Goal: Task Accomplishment & Management: Manage account settings

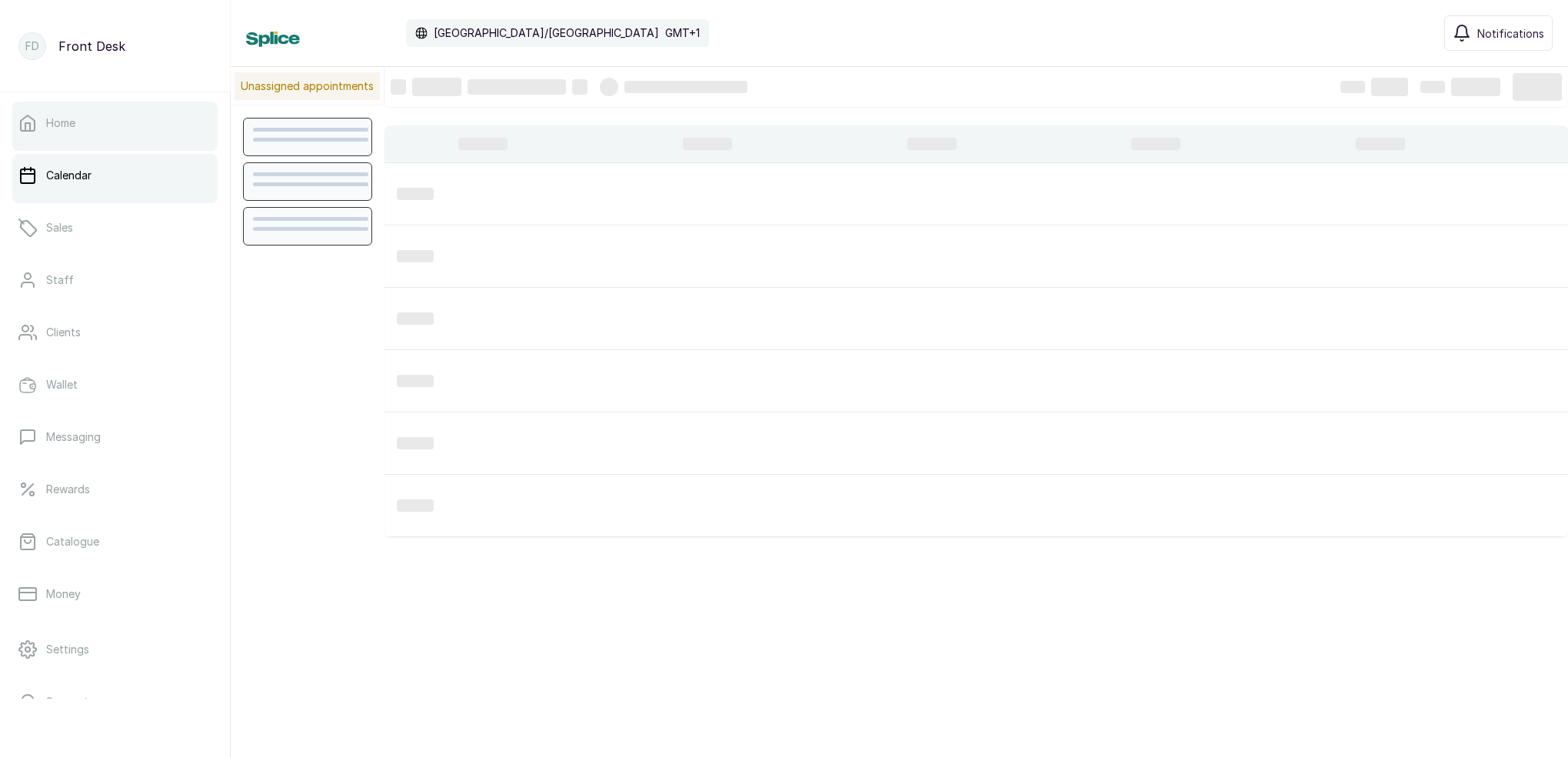
click at [131, 134] on link "Home" at bounding box center [115, 123] width 205 height 43
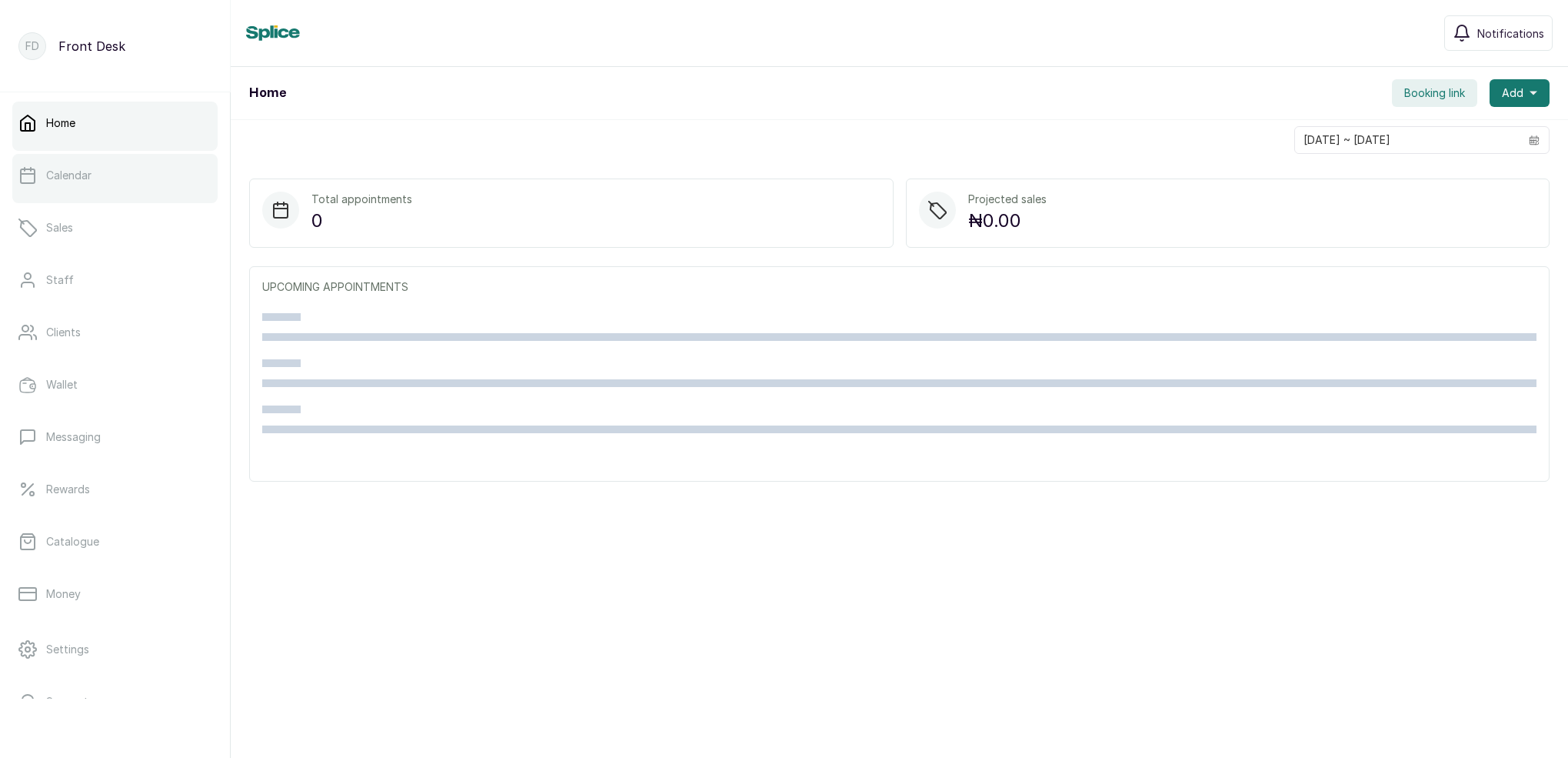
click at [140, 187] on link "Calendar" at bounding box center [115, 176] width 205 height 43
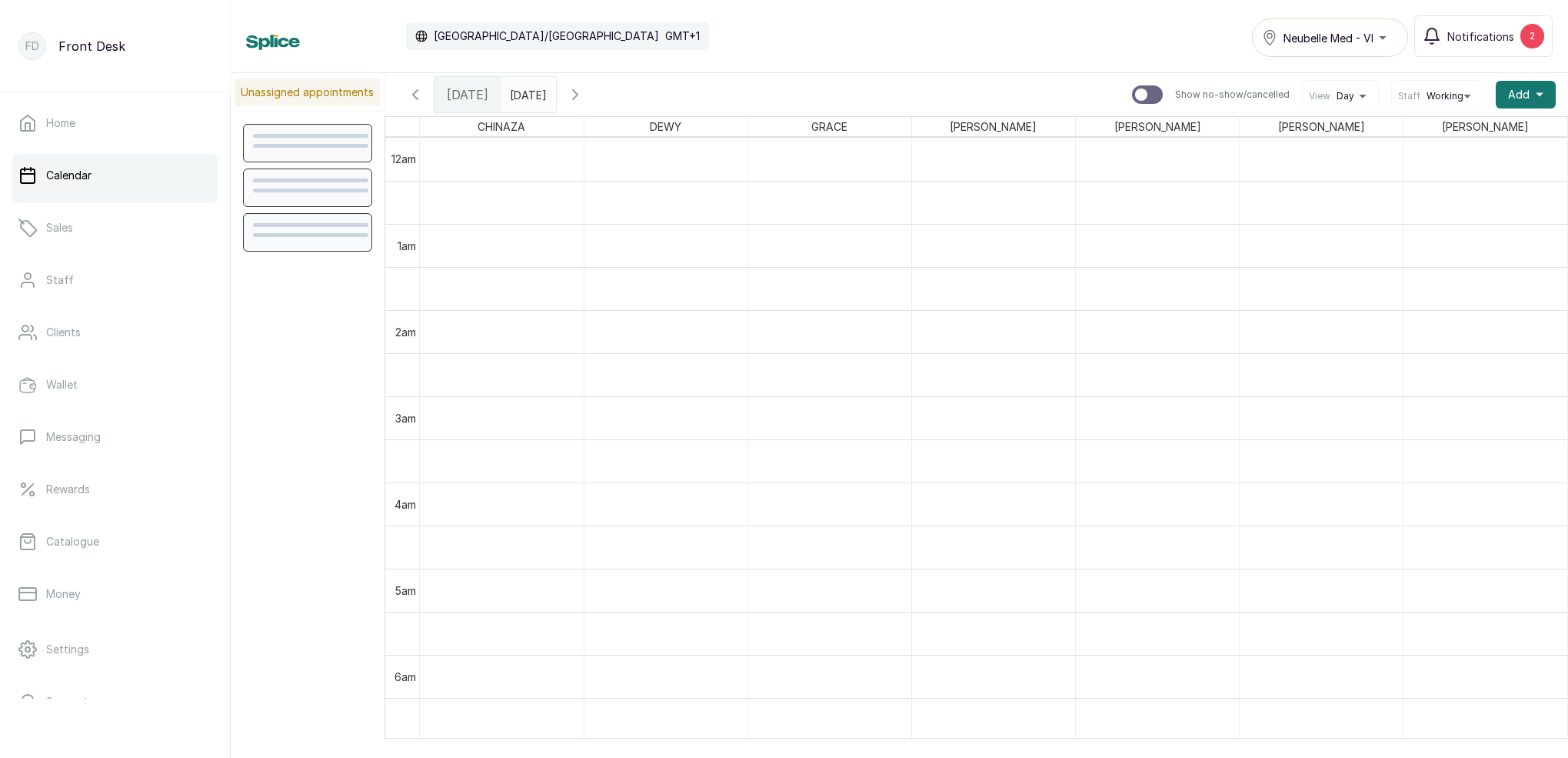
scroll to position [702, 0]
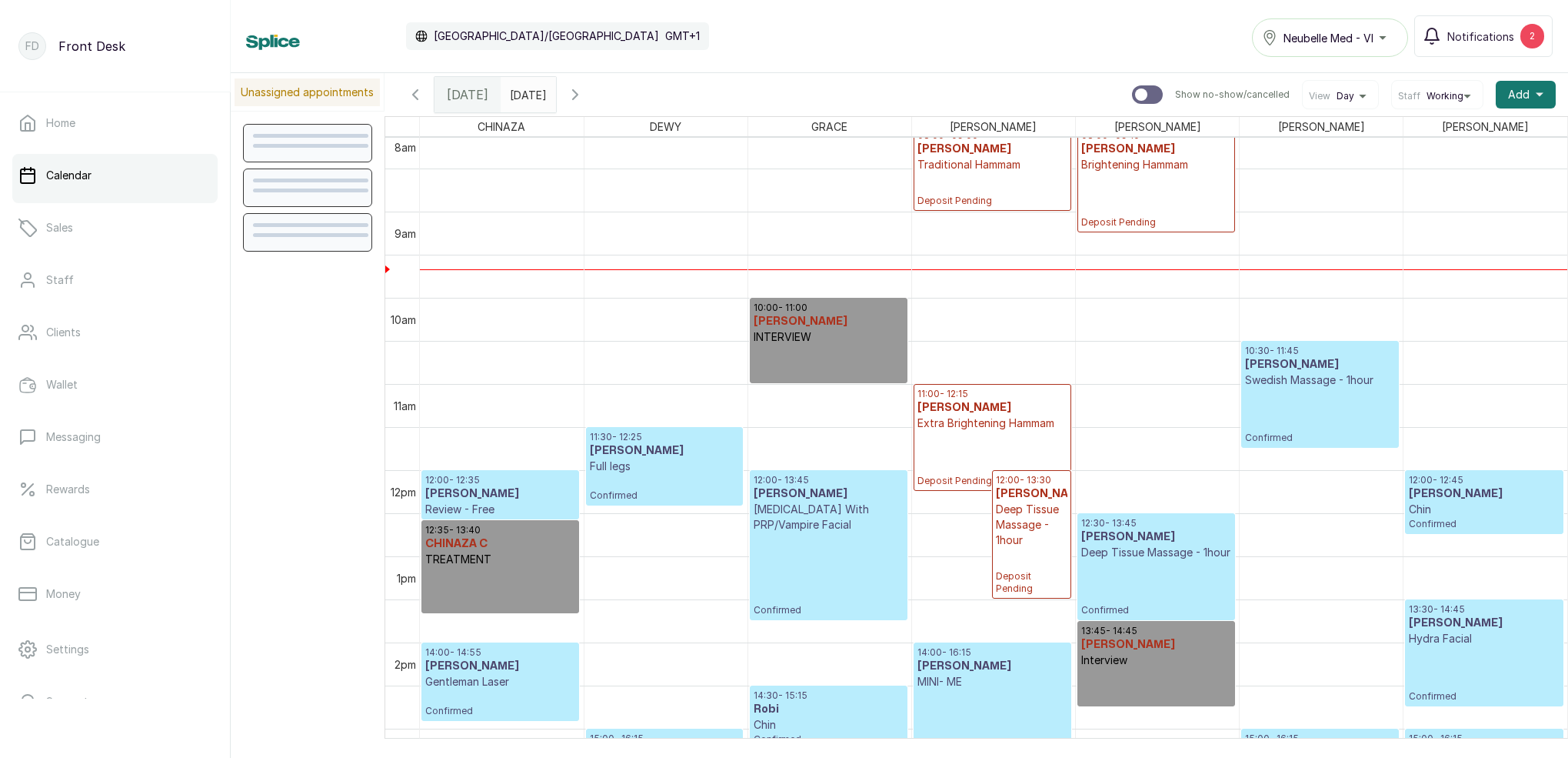
click at [938, 185] on p "Deposit Pending" at bounding box center [992, 190] width 150 height 34
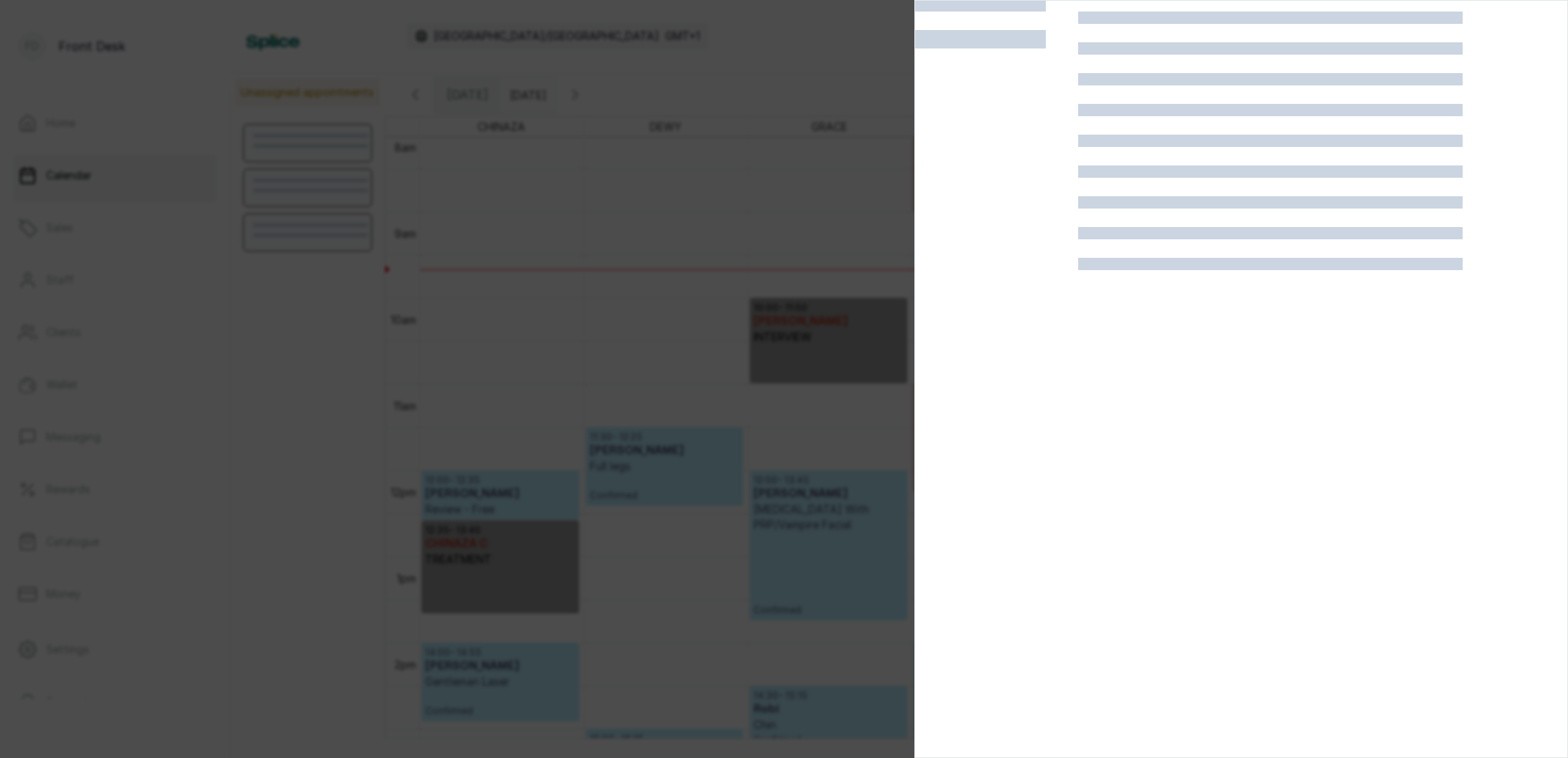
scroll to position [38, 0]
click at [707, 369] on div at bounding box center [784, 379] width 1568 height 758
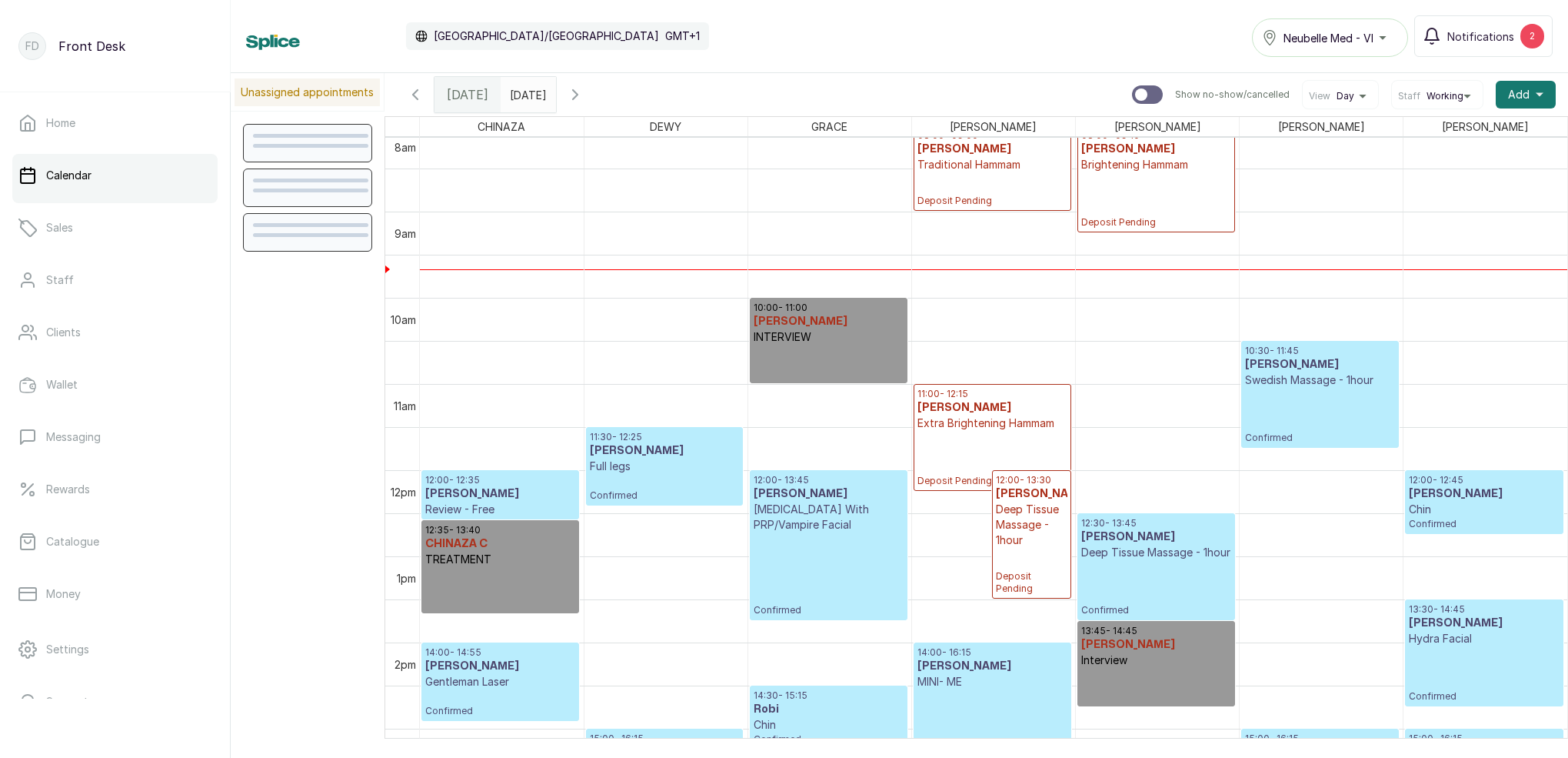
click at [1176, 201] on p "Deposit Pending" at bounding box center [1156, 200] width 150 height 56
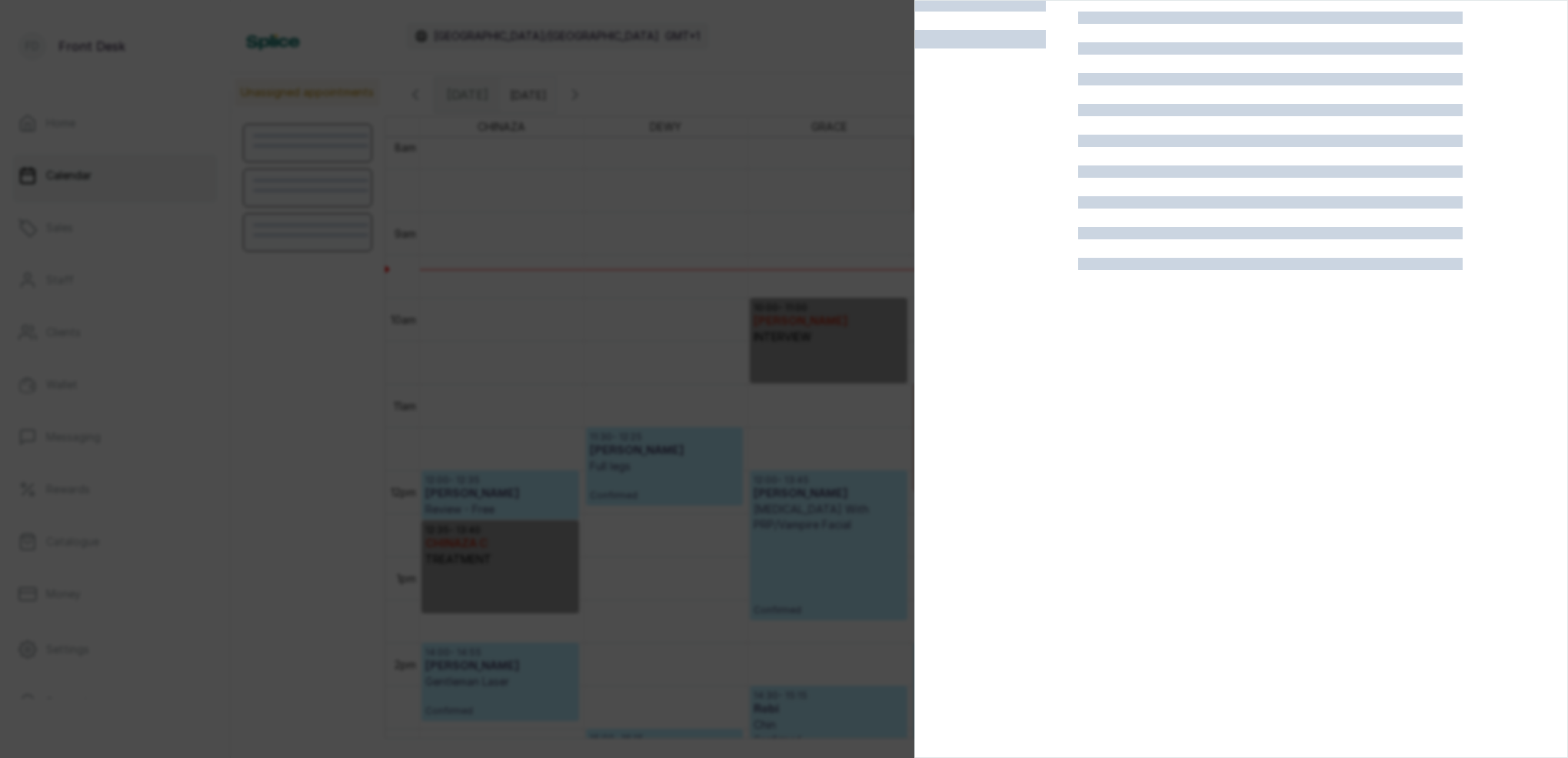
click at [789, 410] on div at bounding box center [784, 379] width 1568 height 758
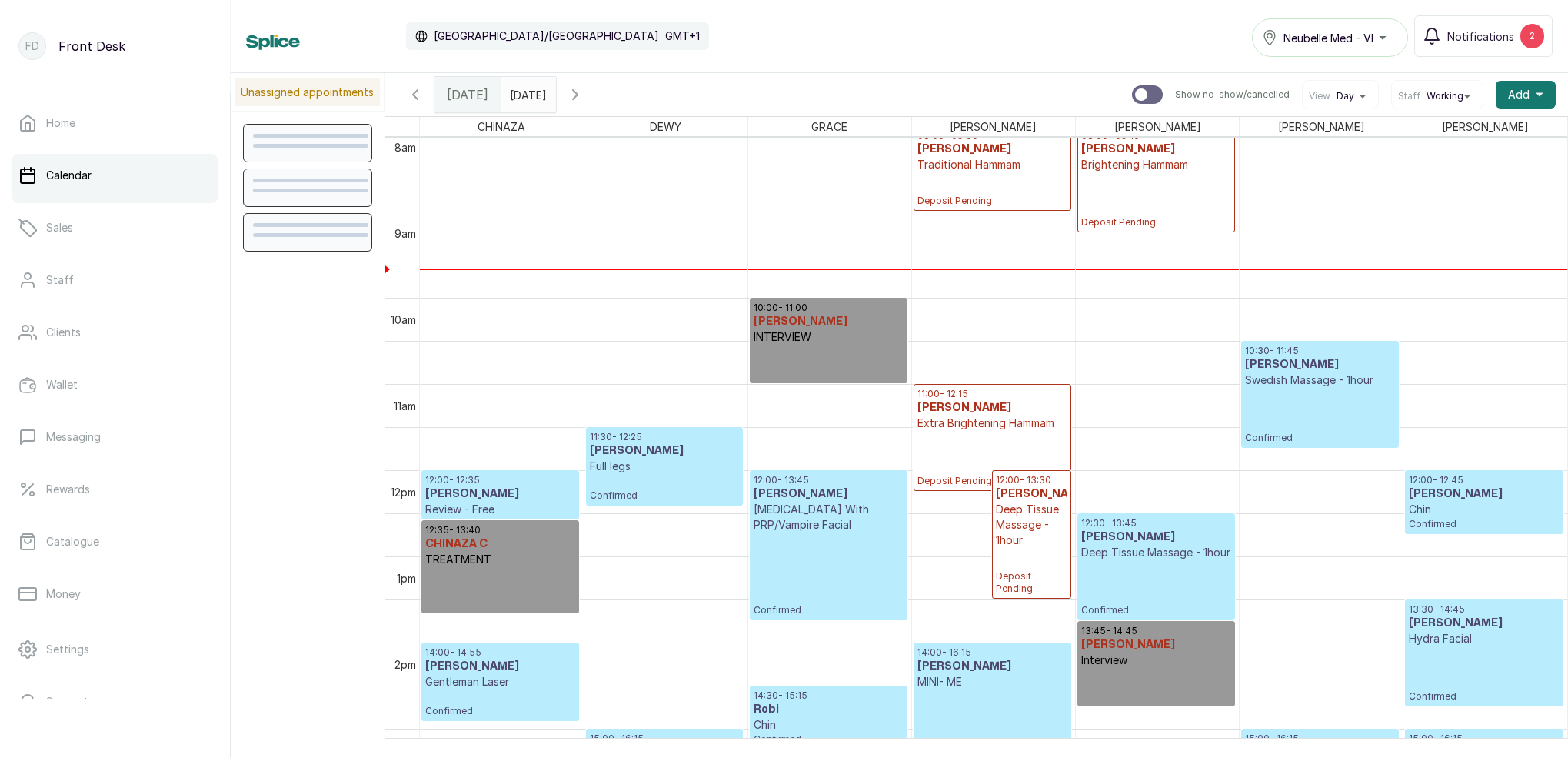
click at [1176, 162] on p "Brightening Hammam" at bounding box center [1156, 165] width 150 height 16
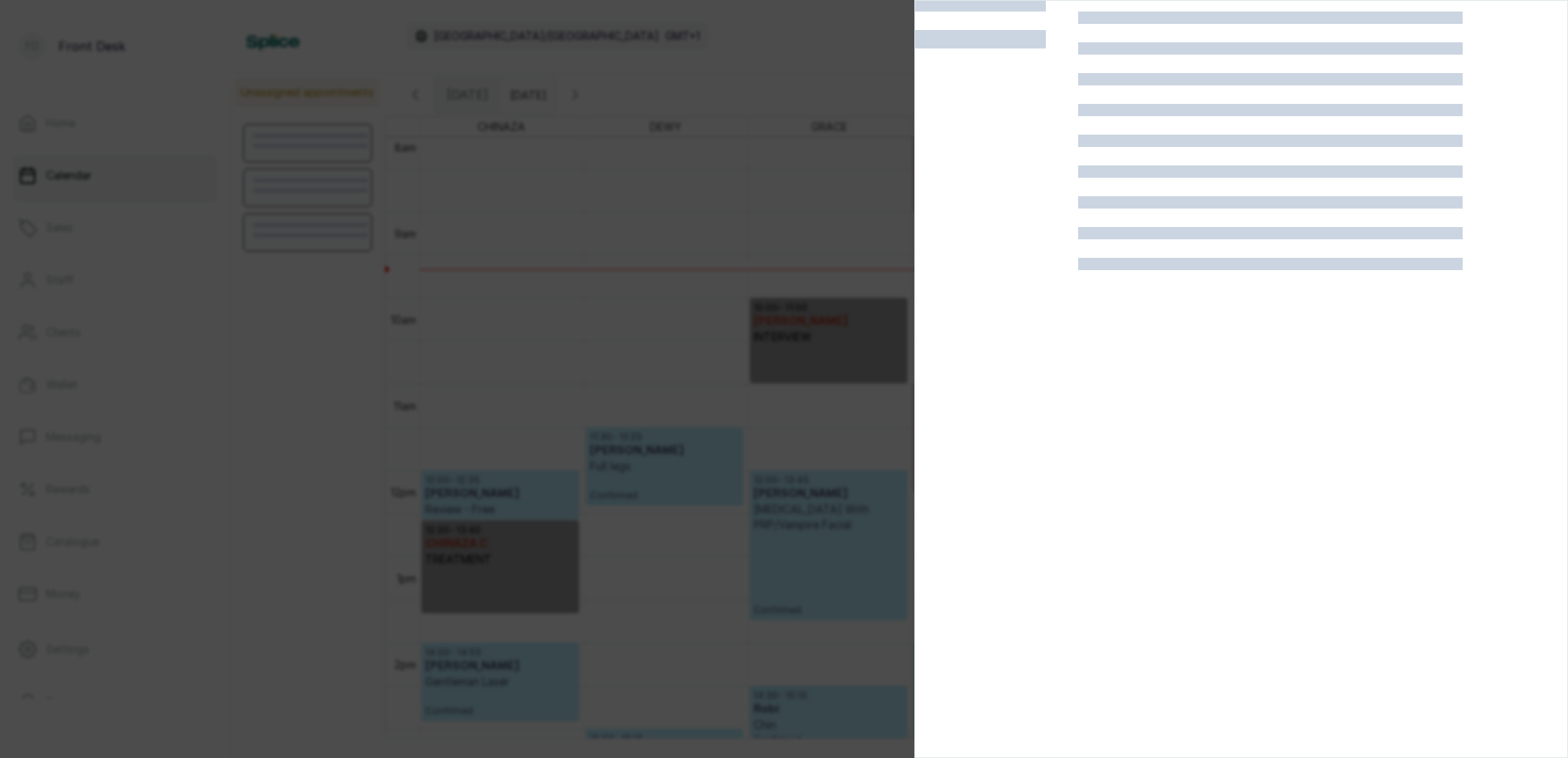
click at [572, 212] on div at bounding box center [784, 379] width 1568 height 758
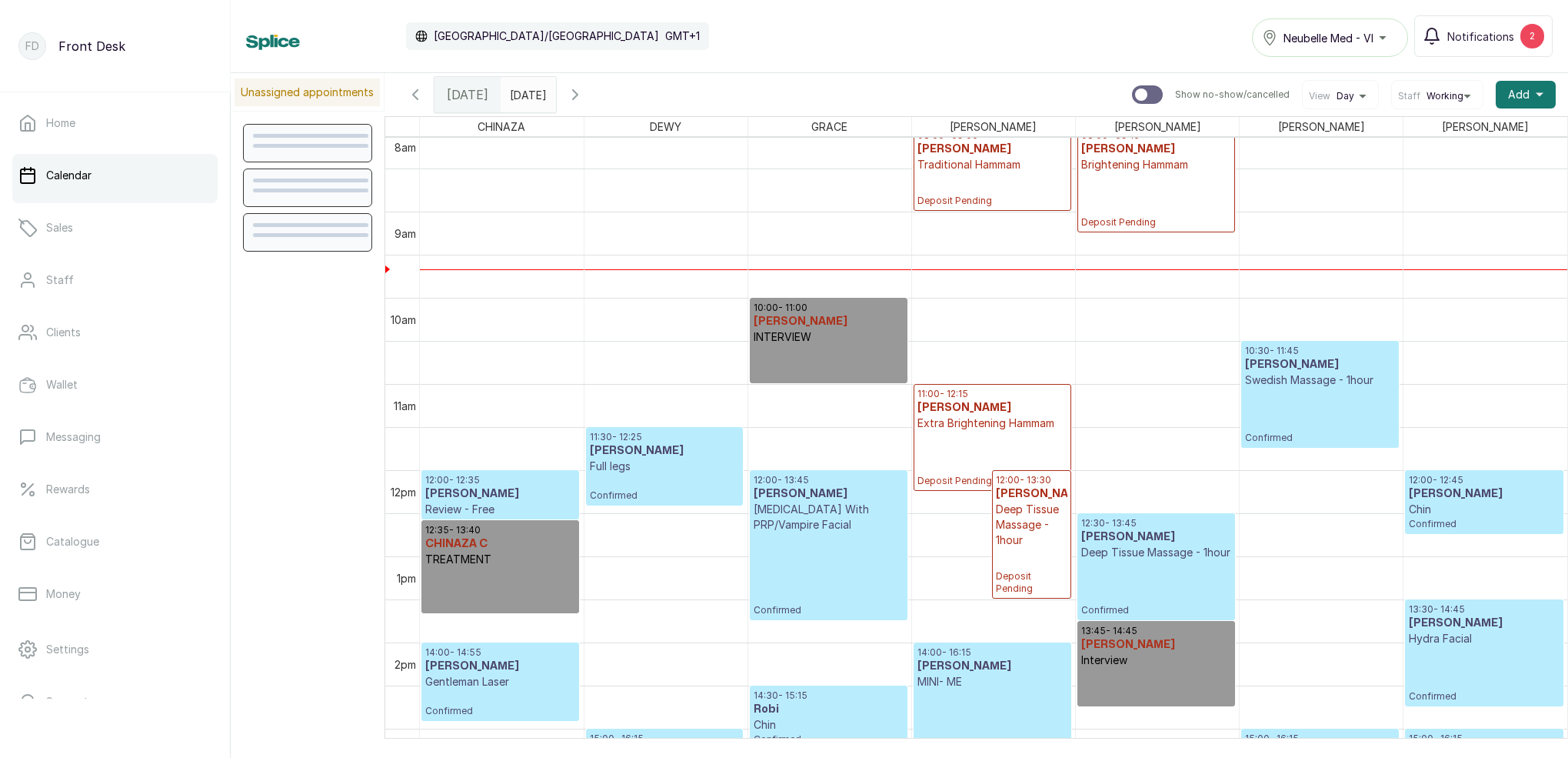
click at [1028, 187] on p "Deposit Pending" at bounding box center [992, 190] width 150 height 34
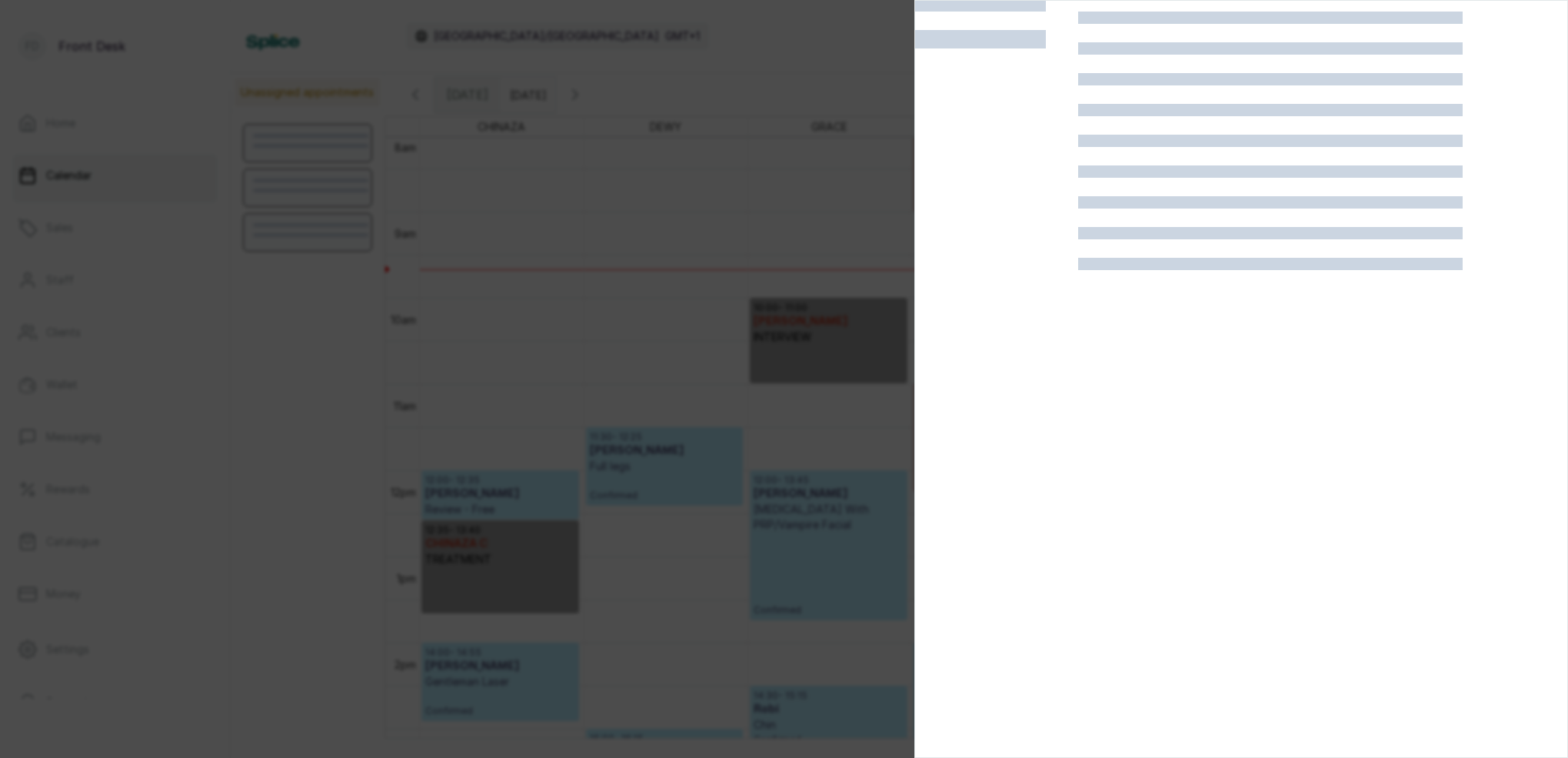
scroll to position [39, 0]
click at [684, 253] on div at bounding box center [784, 379] width 1568 height 758
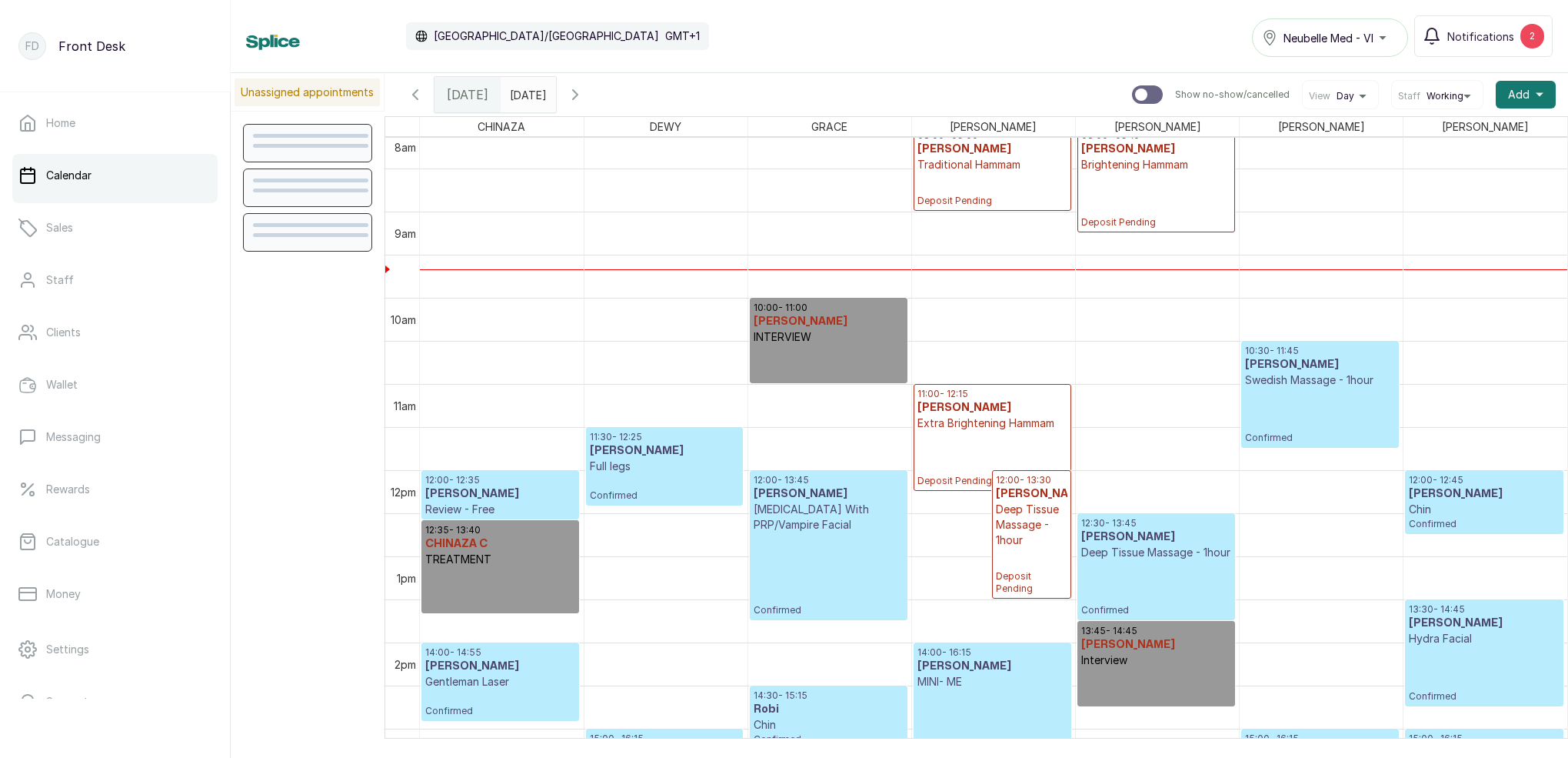
click at [1130, 176] on p "Deposit Pending" at bounding box center [1156, 200] width 150 height 56
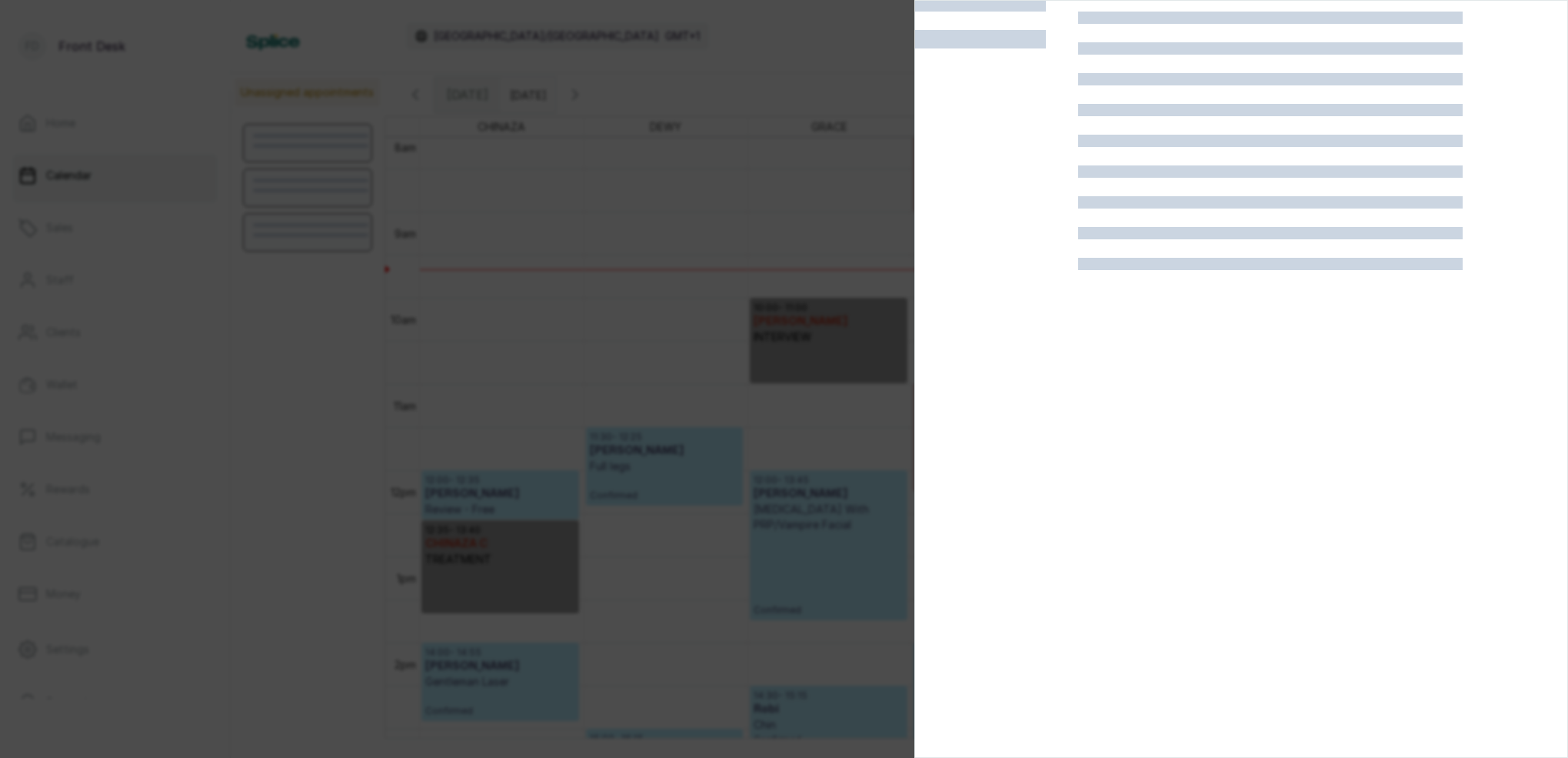
scroll to position [38, 0]
click at [874, 200] on div at bounding box center [784, 379] width 1568 height 758
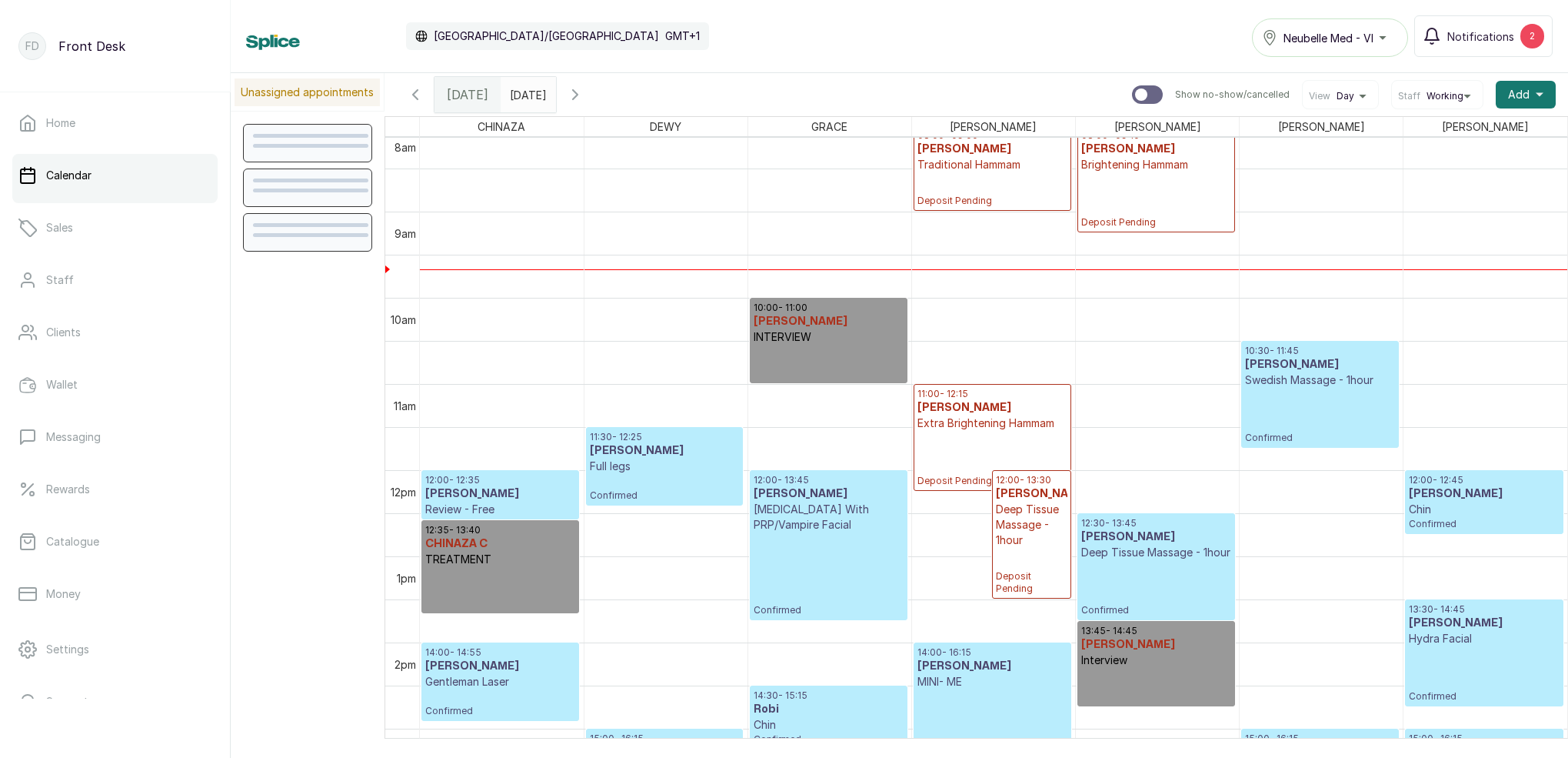
click at [1091, 183] on p "Deposit Pending" at bounding box center [1156, 200] width 150 height 56
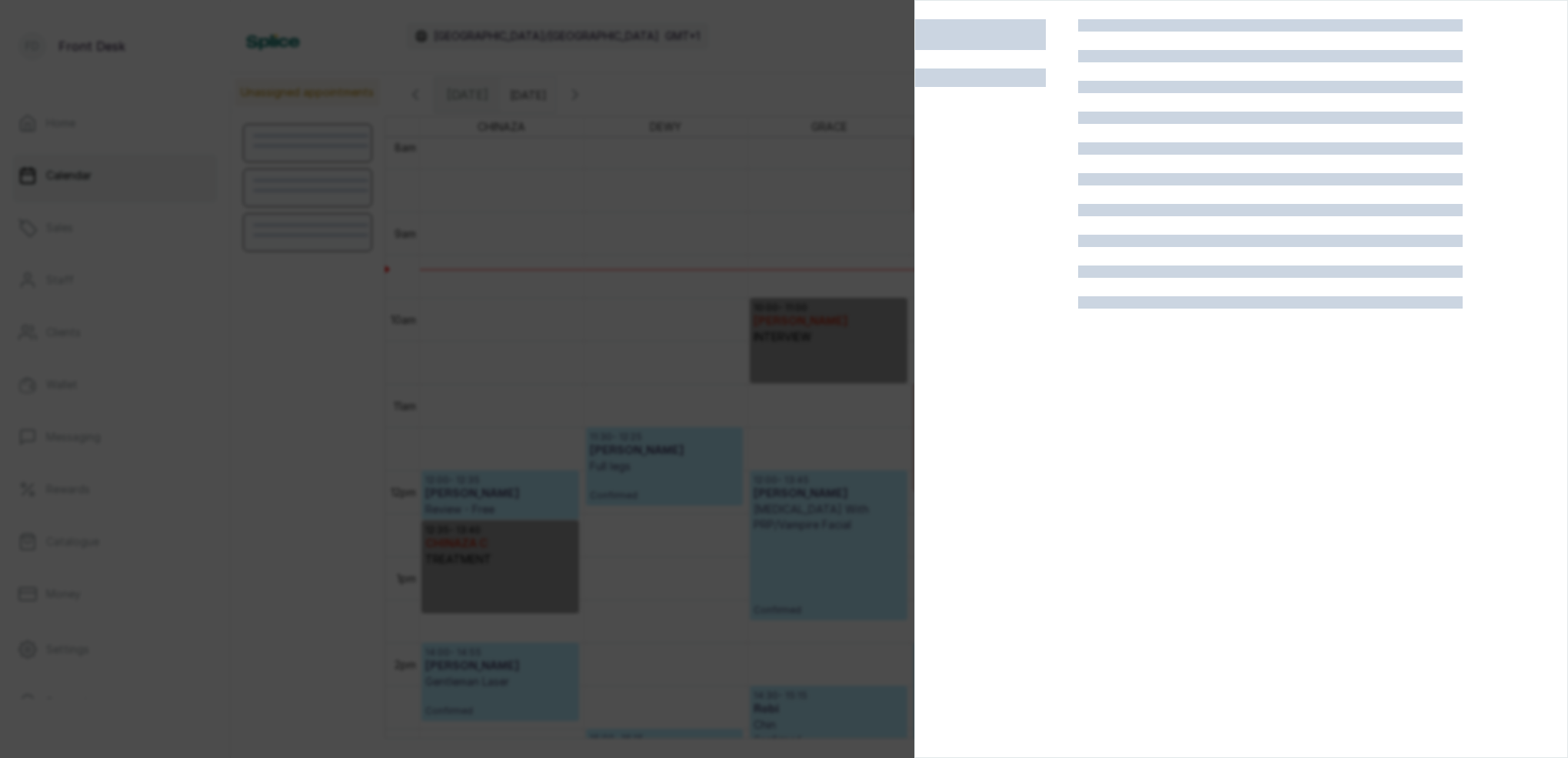
click at [778, 213] on div at bounding box center [784, 379] width 1568 height 758
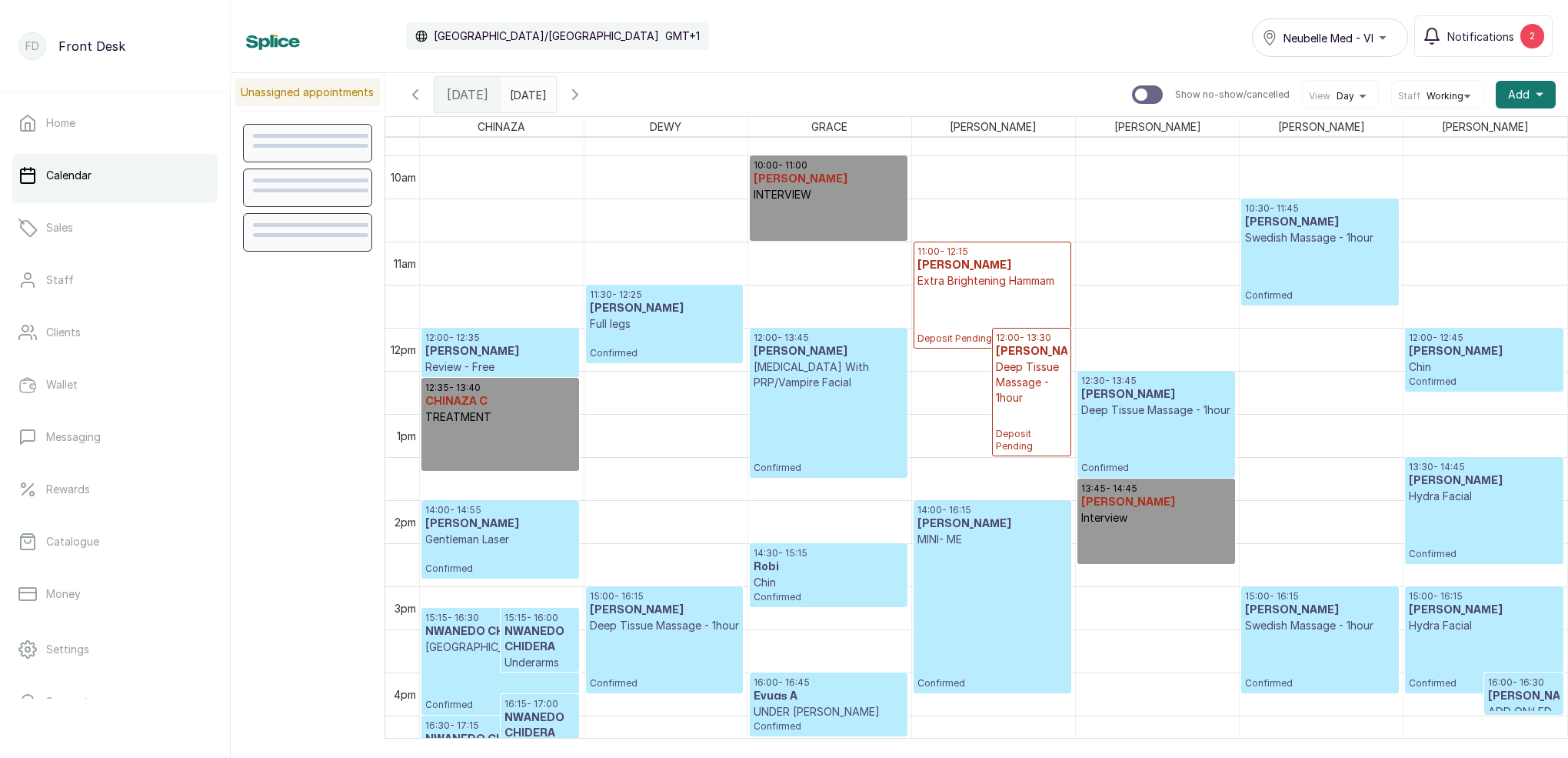
scroll to position [0, 0]
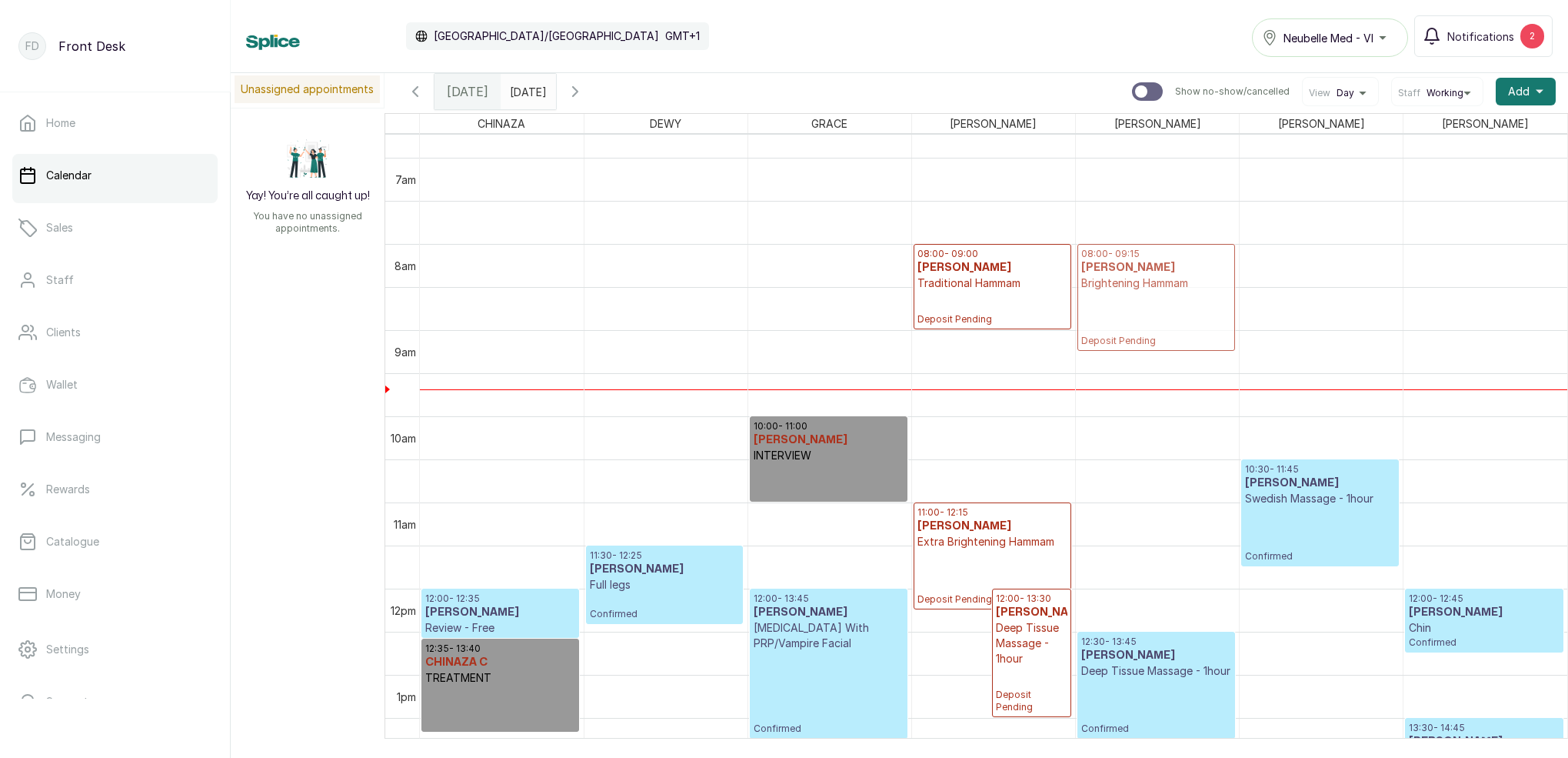
click at [1131, 343] on div "08:00 - 09:15 Mrs ABAYOMI ONABANJO Brightening Hammam Deposit Pending 12:30 - 1…" at bounding box center [1158, 588] width 163 height 2069
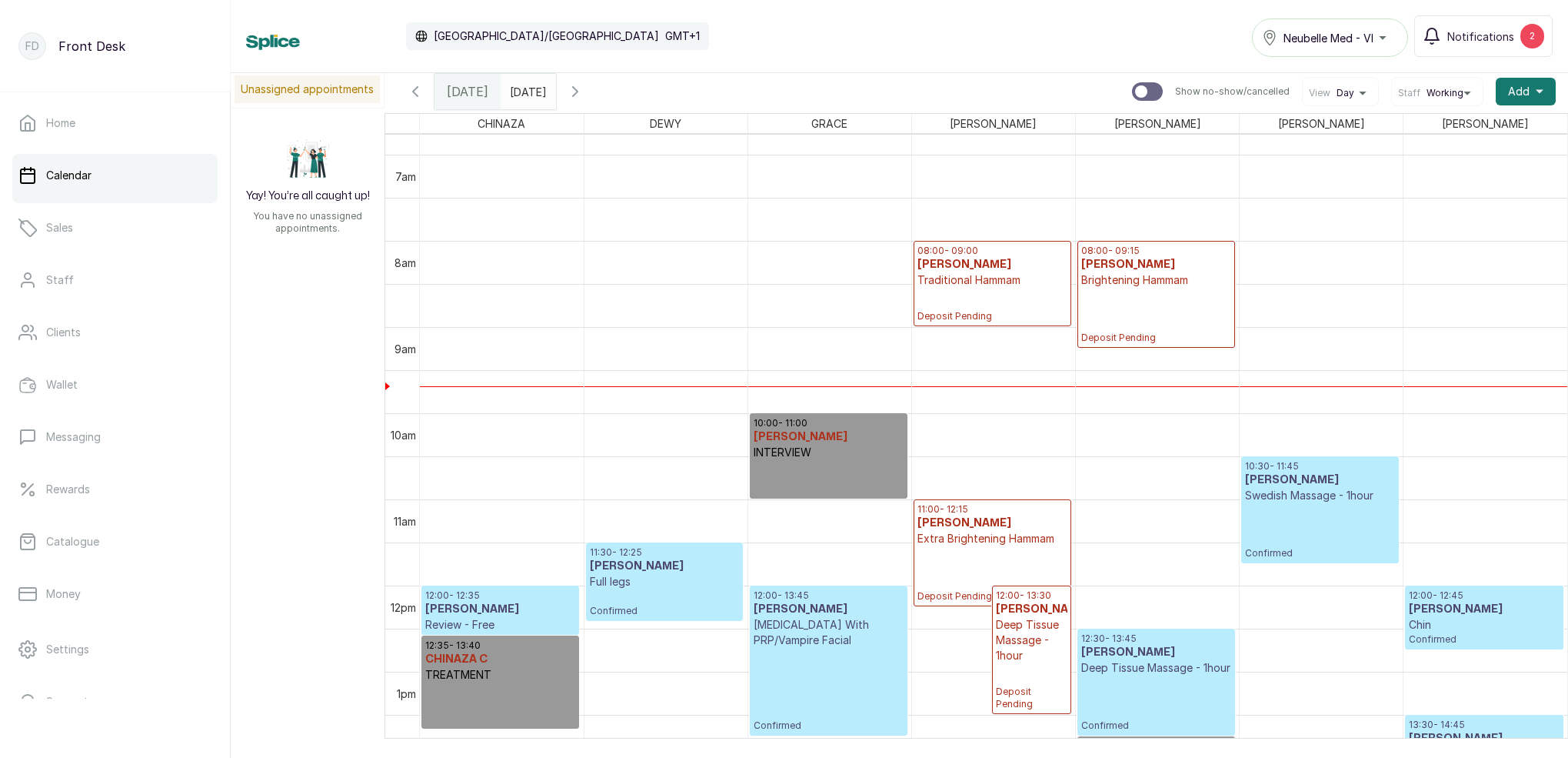
click at [1129, 333] on p "Deposit Pending" at bounding box center [1156, 315] width 150 height 56
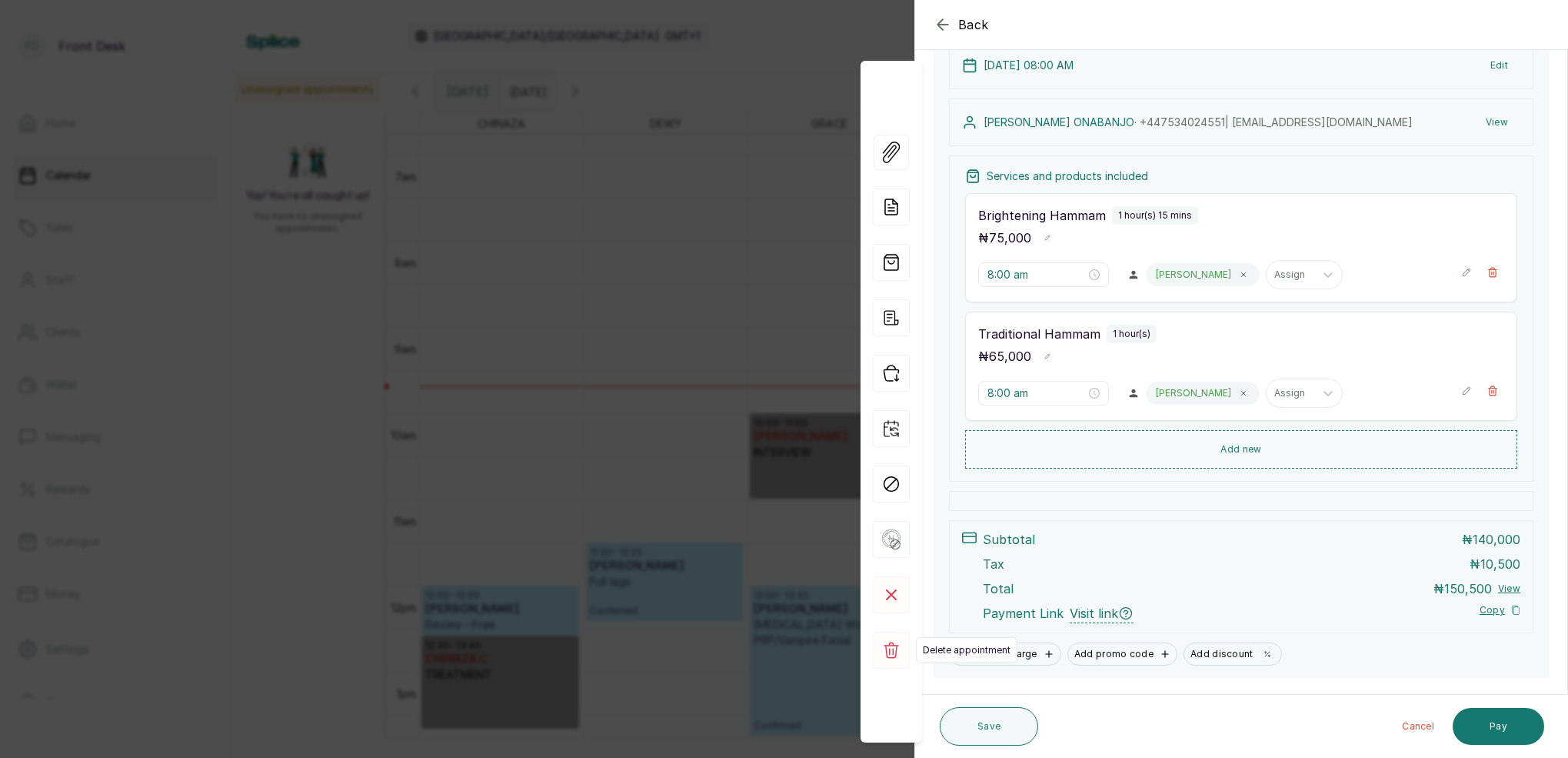
click at [894, 651] on icon at bounding box center [892, 650] width 16 height 16
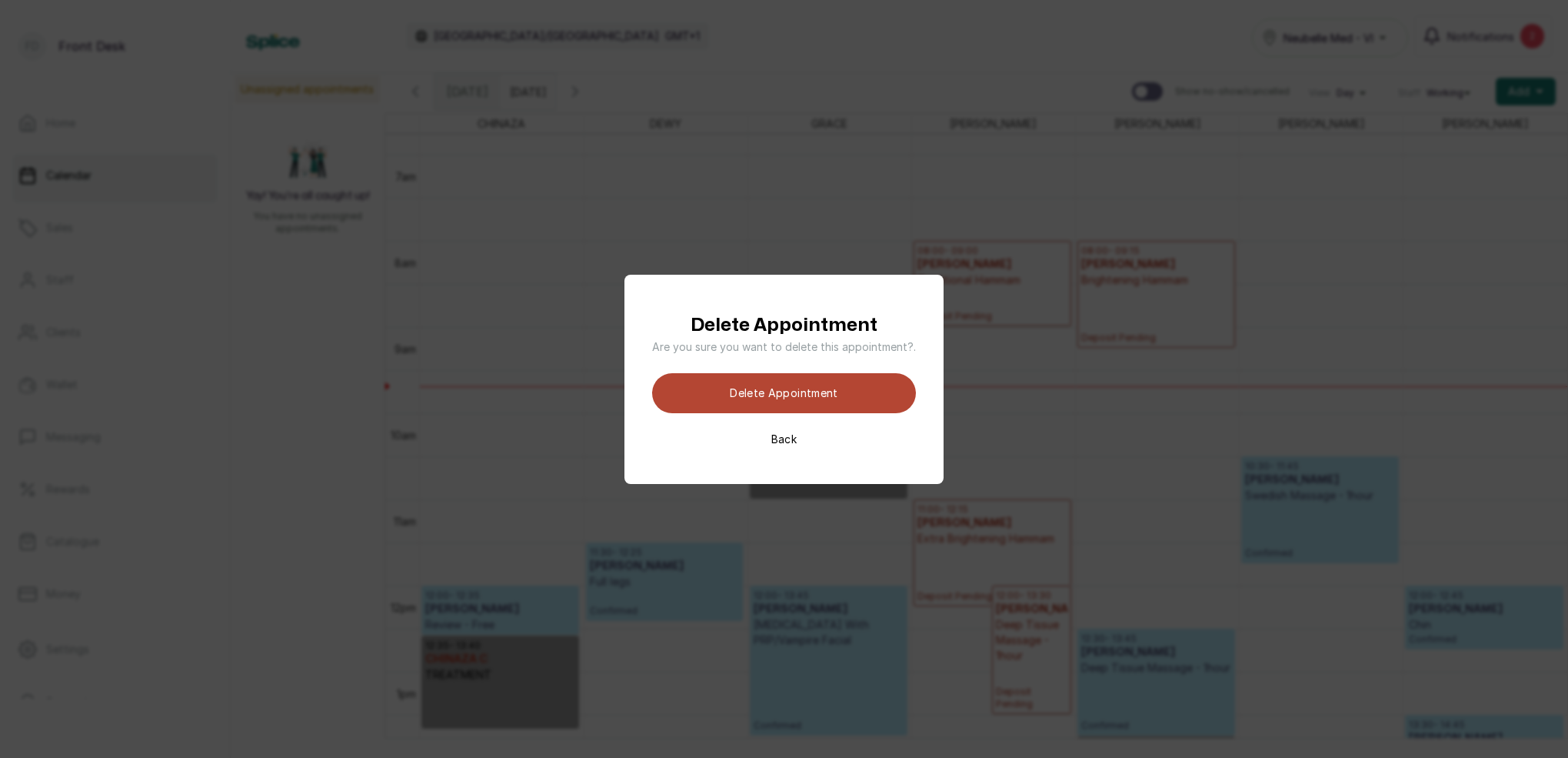
click at [825, 401] on button "Delete appointment" at bounding box center [784, 393] width 264 height 40
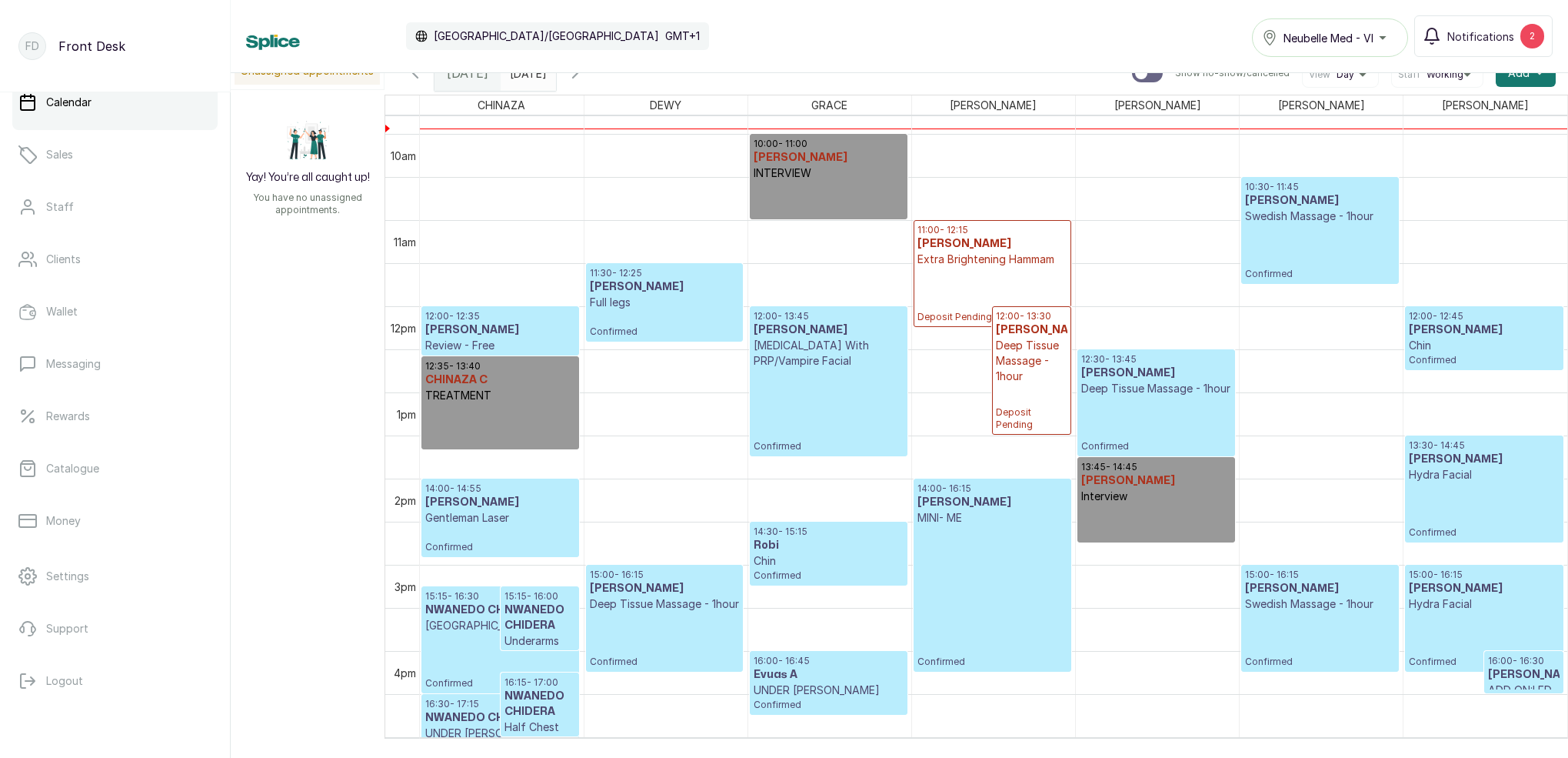
scroll to position [845, 0]
click at [818, 552] on p "Chin" at bounding box center [828, 560] width 150 height 16
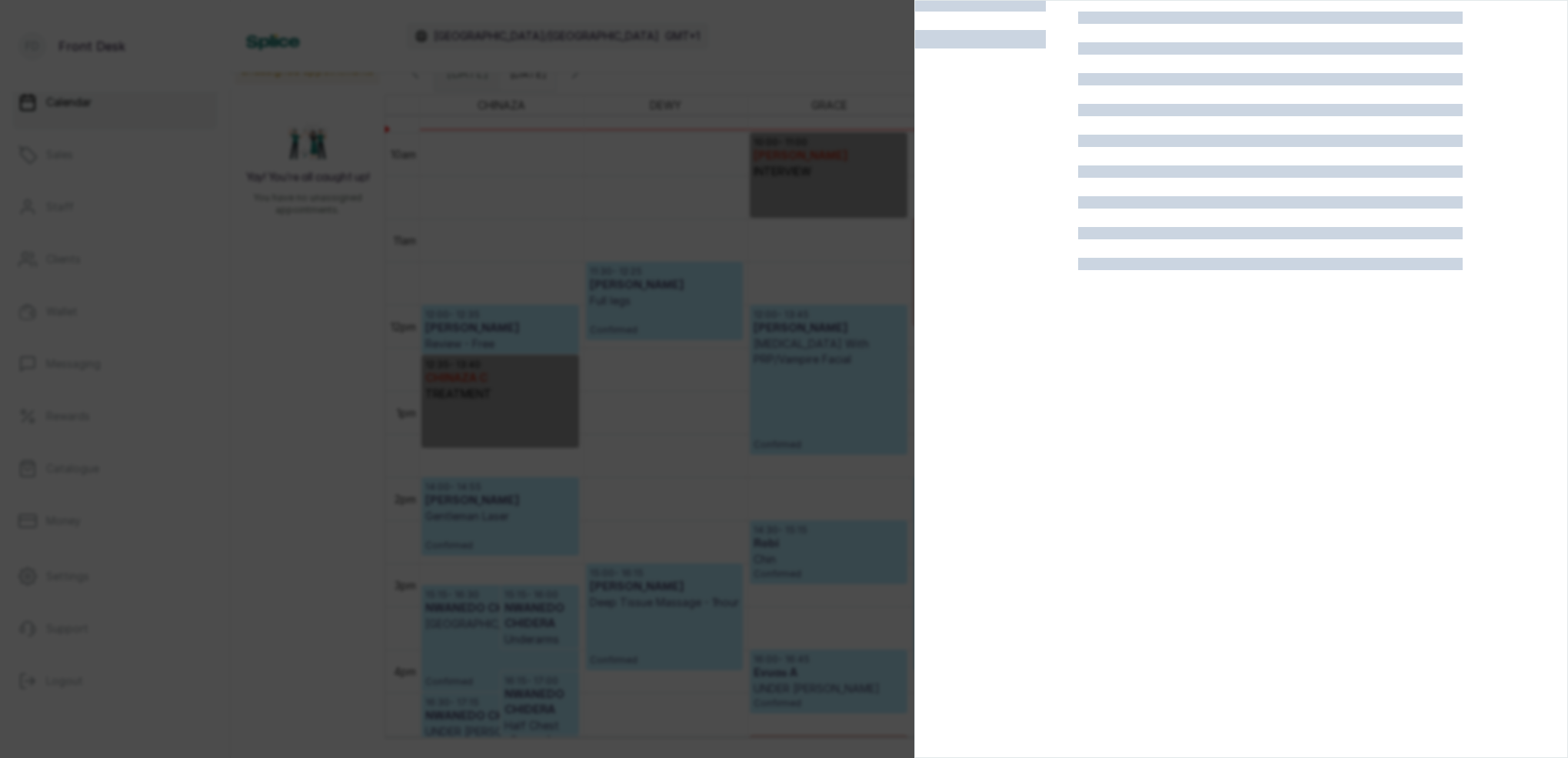
scroll to position [41, 0]
click at [830, 536] on div at bounding box center [784, 379] width 1568 height 758
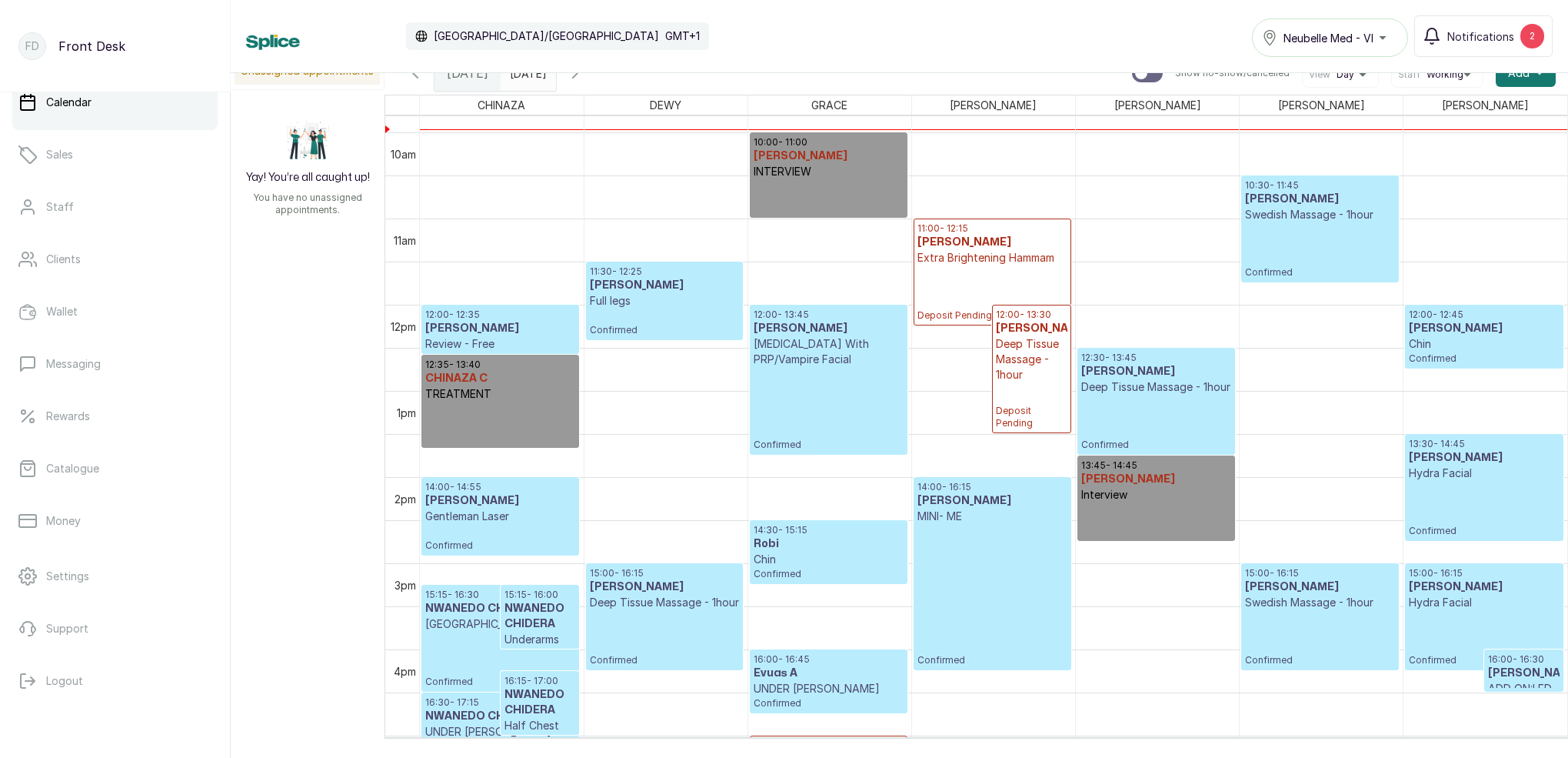
click at [845, 556] on div "10:00 - 11:00 GRACE G INTERVIEW 12:00 - 13:45 MS FISAYO Micro-Needling With PRP…" at bounding box center [830, 304] width 163 height 2069
click at [820, 528] on p "14:30 - 15:15" at bounding box center [828, 530] width 150 height 13
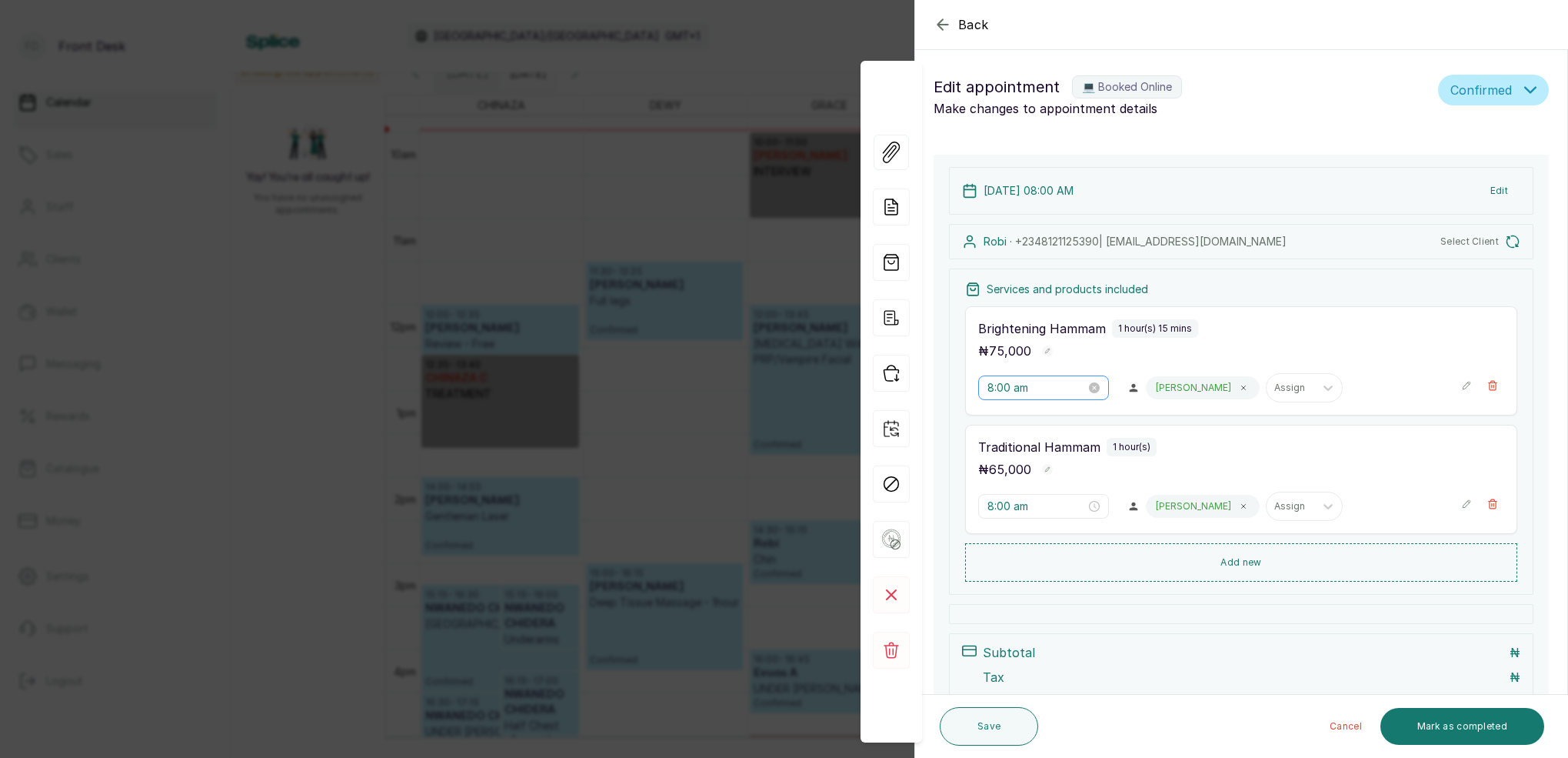
type input "2:30 pm"
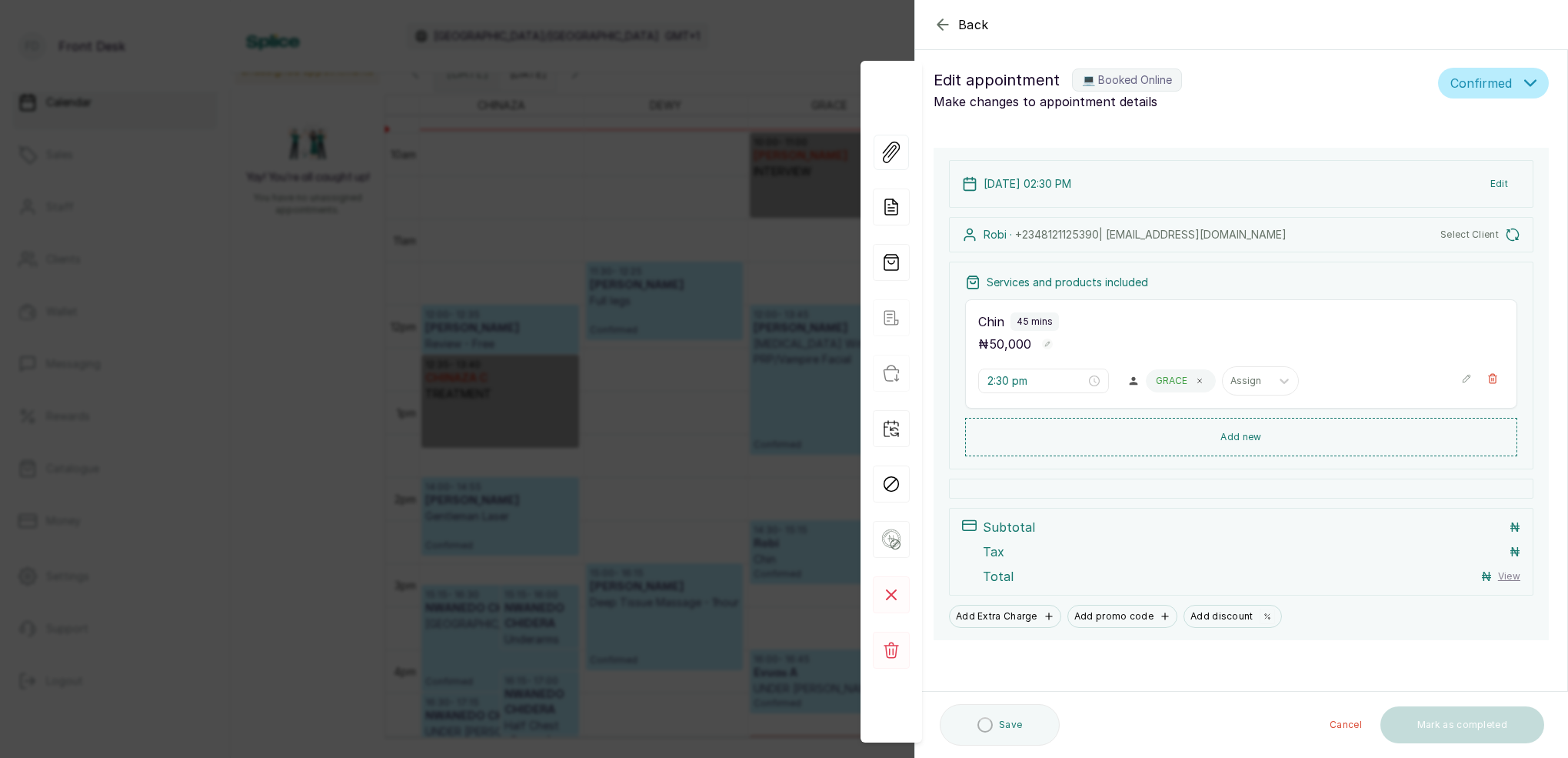
scroll to position [6, 0]
click at [612, 394] on div "Back Appointment Details Edit appointment 💻 Booked Online Make changes to appoi…" at bounding box center [784, 379] width 1568 height 758
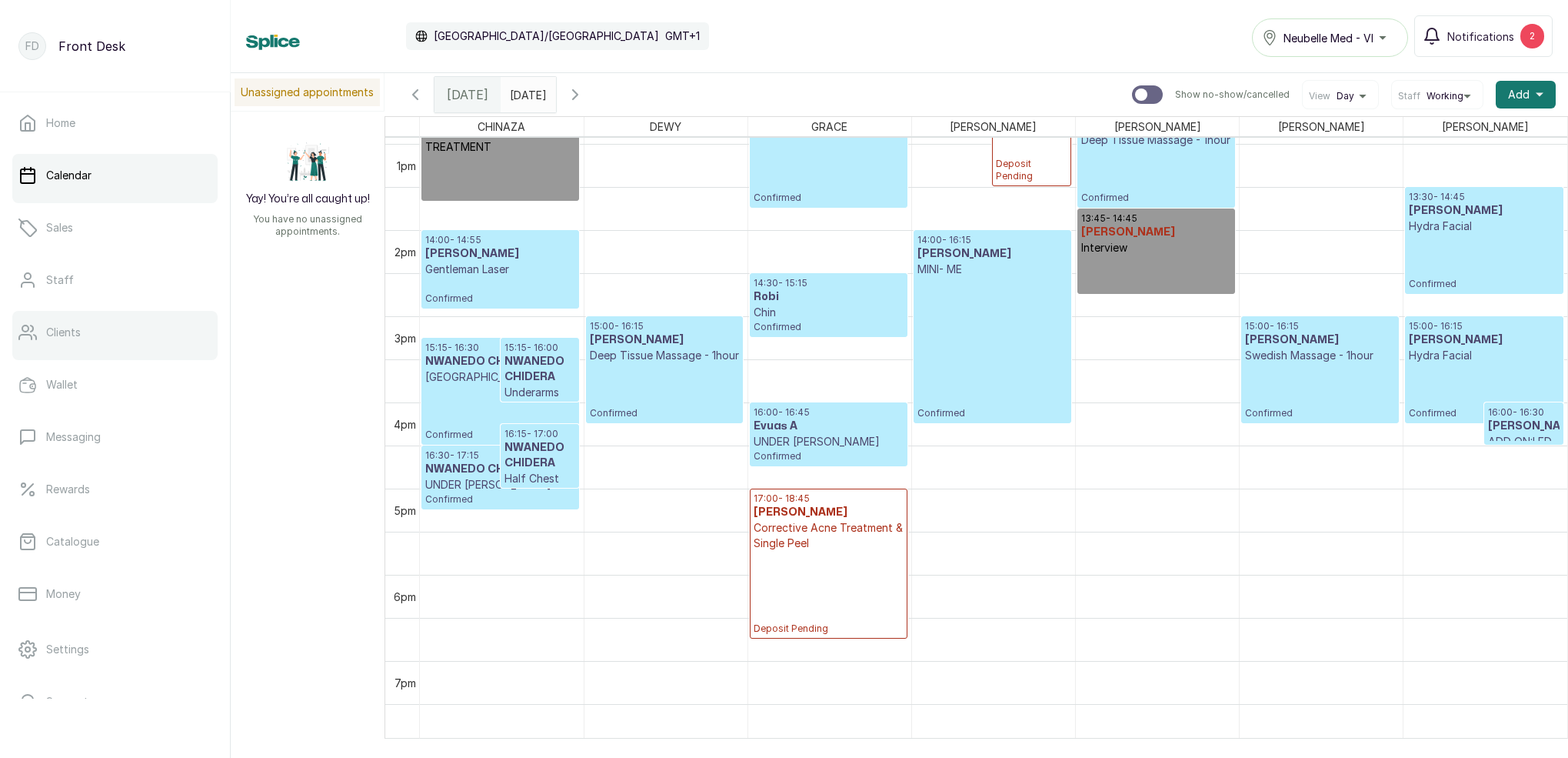
scroll to position [0, 0]
click at [81, 229] on link "Sales" at bounding box center [115, 228] width 205 height 43
